Goal: Transaction & Acquisition: Subscribe to service/newsletter

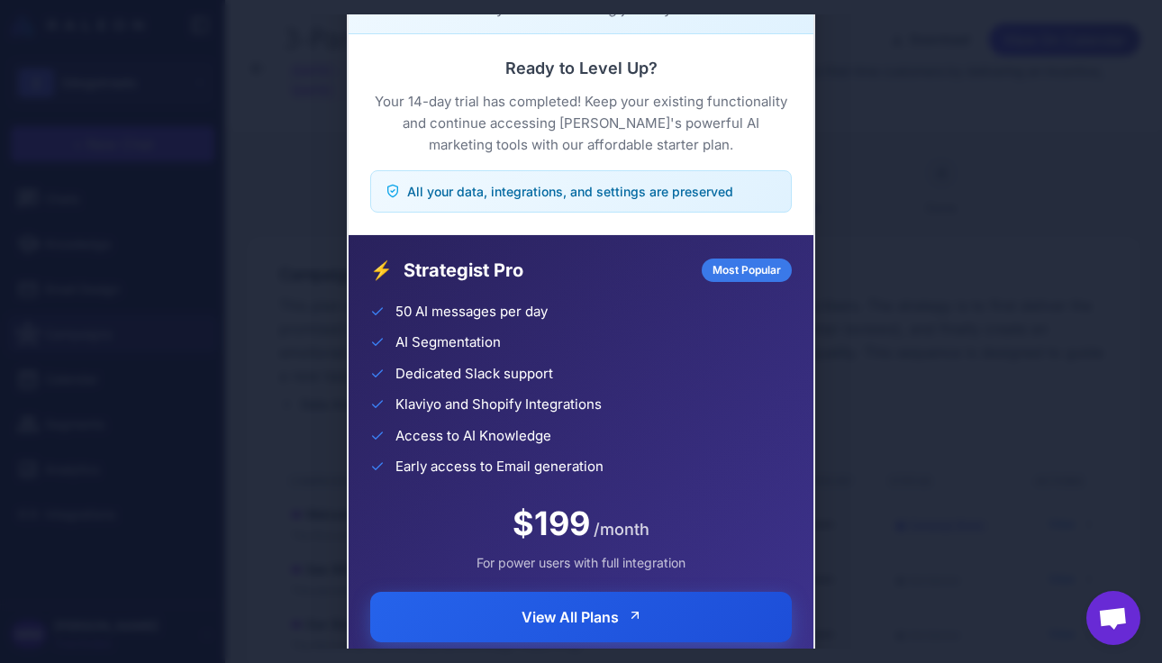
click at [662, 613] on button "View All Plans" at bounding box center [581, 617] width 422 height 50
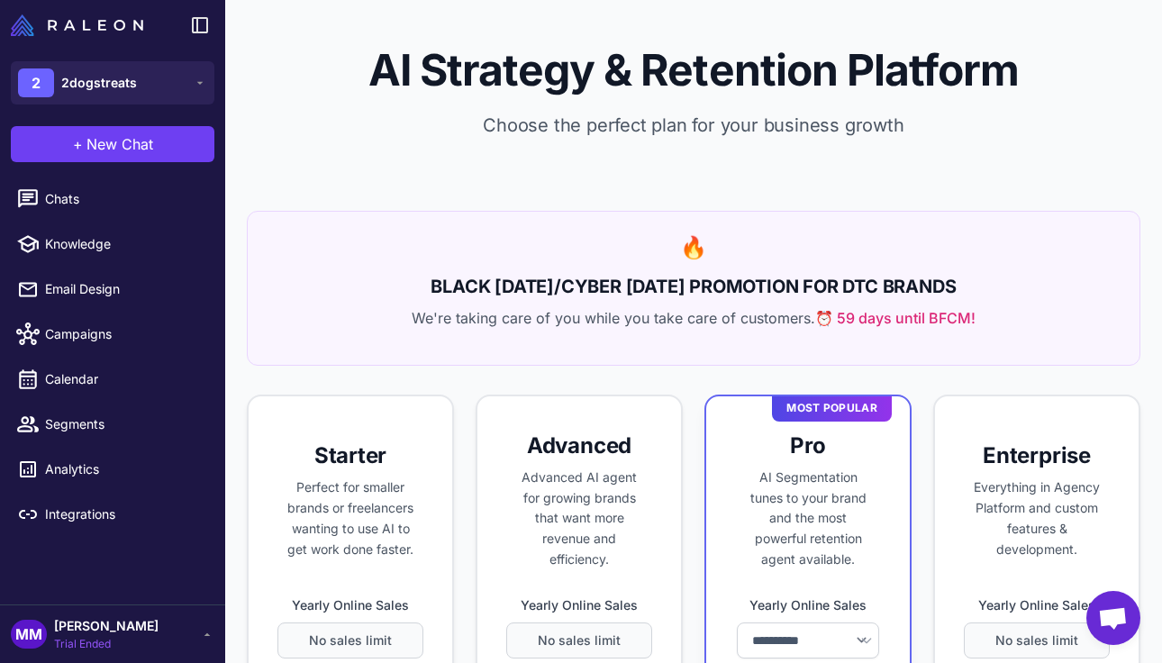
select select "******"
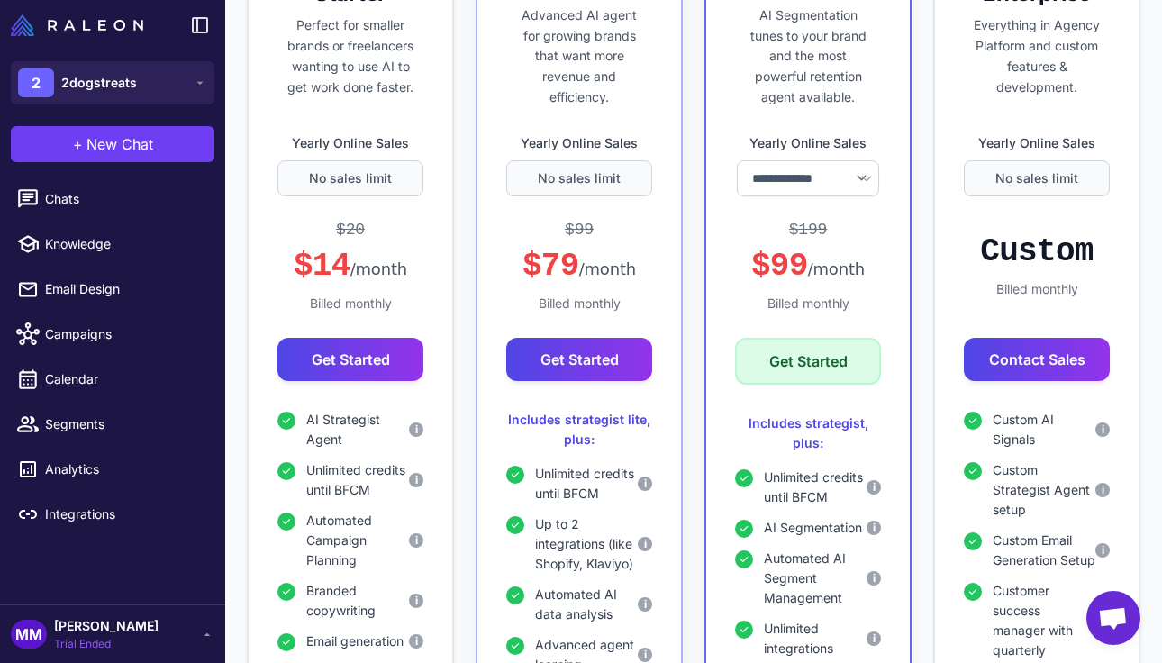
scroll to position [463, 0]
click at [592, 411] on div "Includes strategist lite, plus:" at bounding box center [579, 429] width 146 height 40
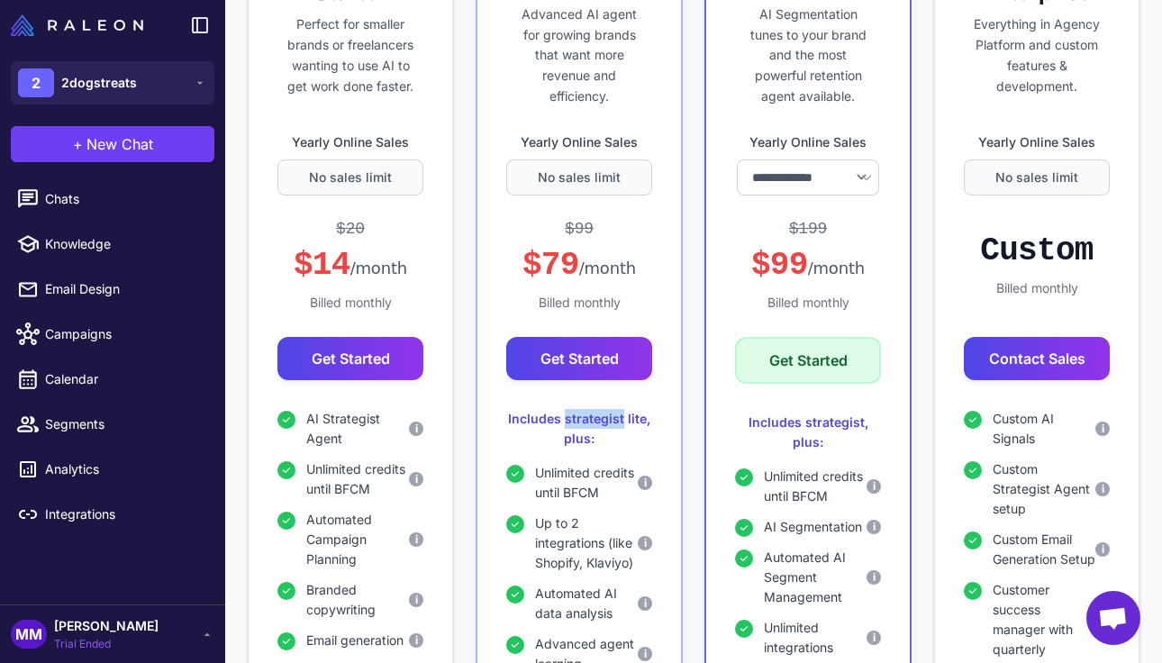
click at [592, 411] on div "Includes strategist lite, plus:" at bounding box center [579, 429] width 146 height 40
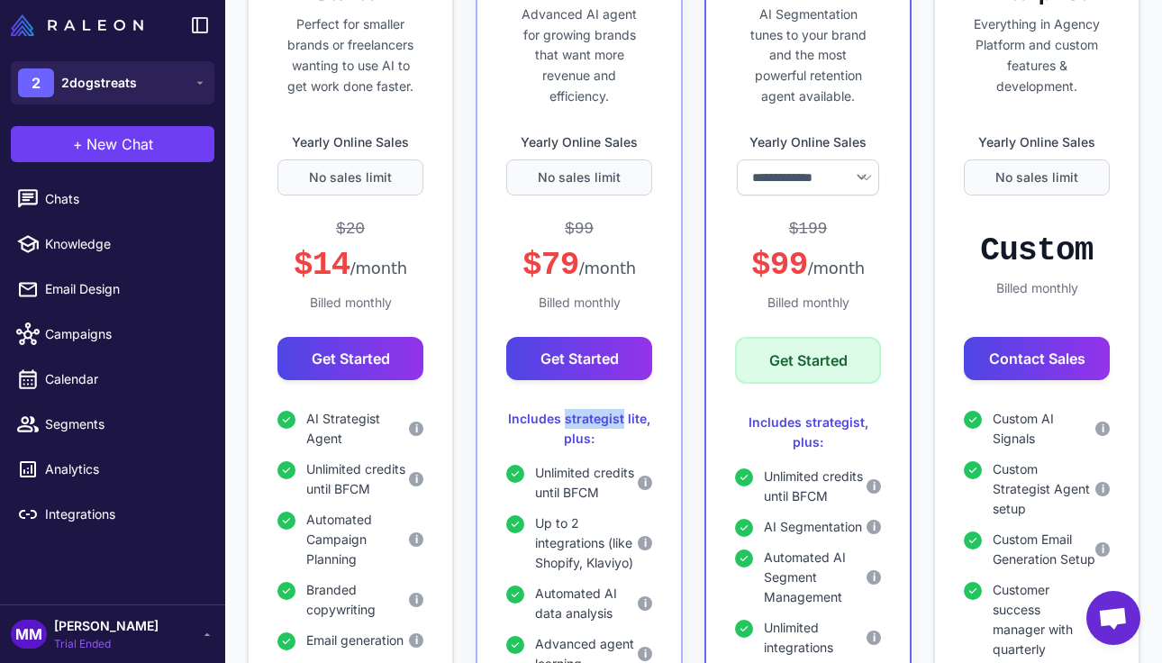
click at [592, 411] on div "Includes strategist lite, plus:" at bounding box center [579, 429] width 146 height 40
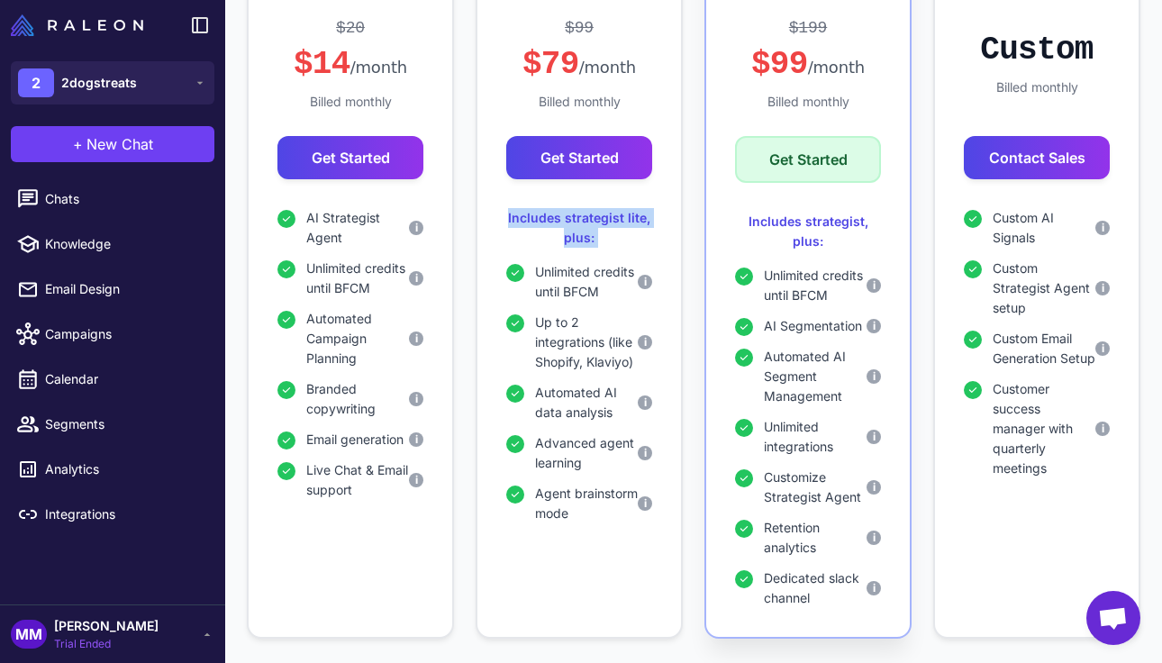
scroll to position [668, 0]
